Goal: Transaction & Acquisition: Download file/media

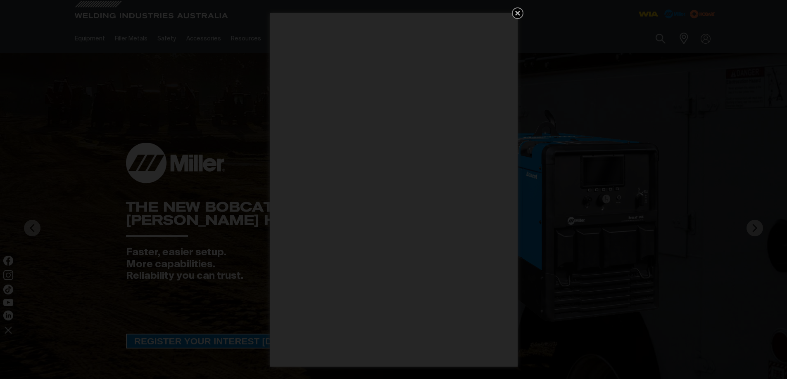
click at [517, 12] on icon "Get 5 WIA Welding Guides Free!" at bounding box center [517, 13] width 5 height 5
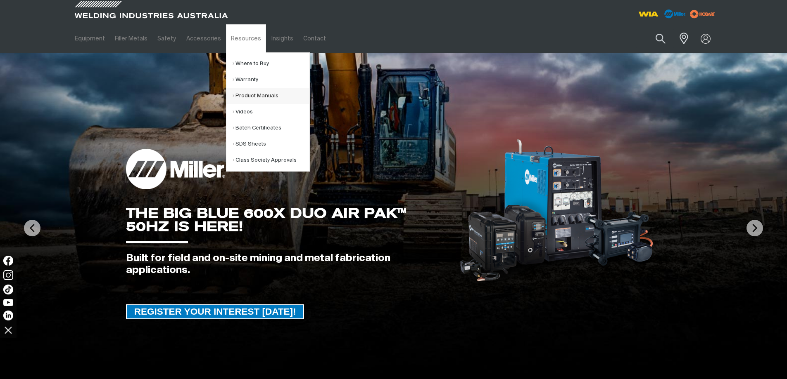
click at [250, 95] on link "Product Manuals" at bounding box center [270, 96] width 77 height 16
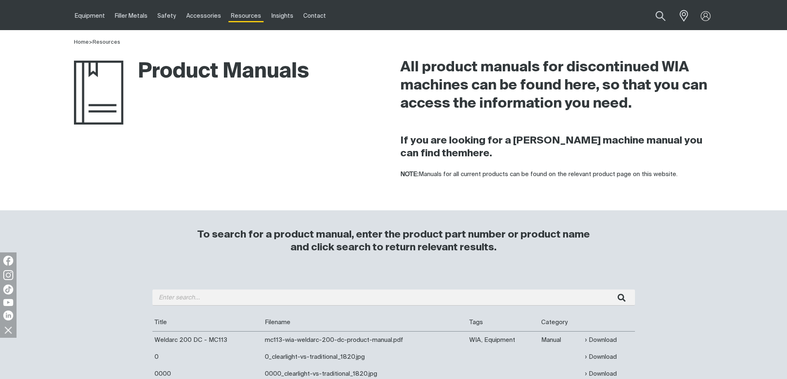
scroll to position [41, 0]
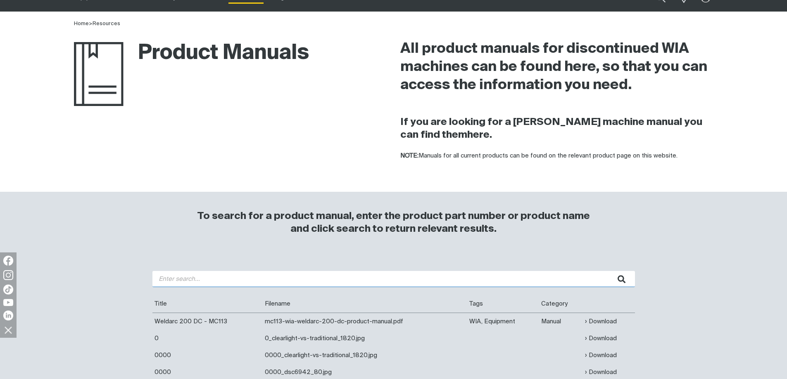
click at [218, 285] on input "search" at bounding box center [393, 279] width 482 height 16
type input "wia 335"
click at [609, 271] on button "submit" at bounding box center [622, 279] width 26 height 16
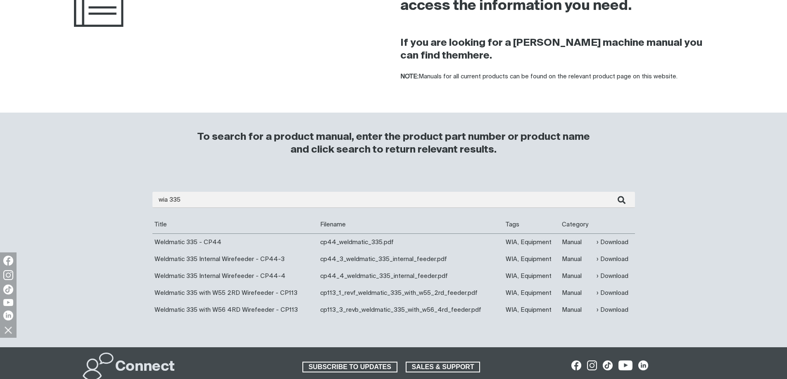
scroll to position [124, 0]
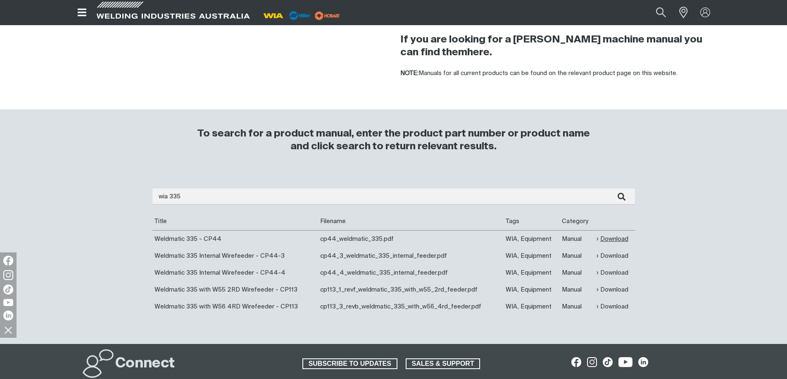
click at [604, 239] on link "Download" at bounding box center [612, 239] width 32 height 9
